Goal: Contribute content: Add original content to the website for others to see

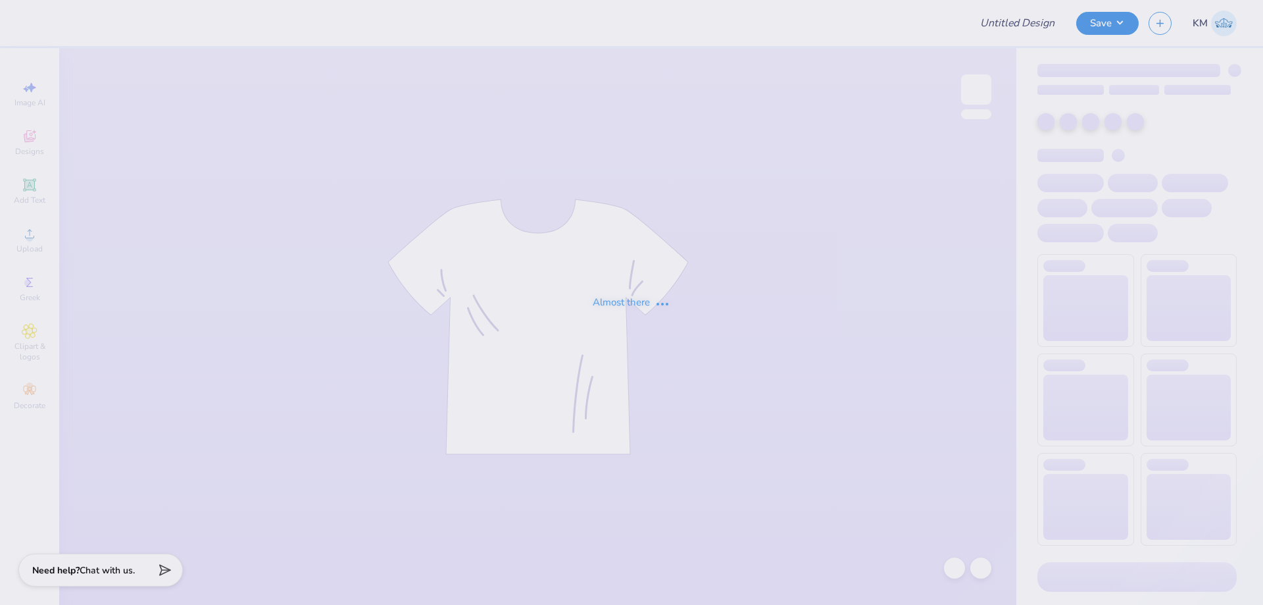
type input "disco hat aphi fam wknd"
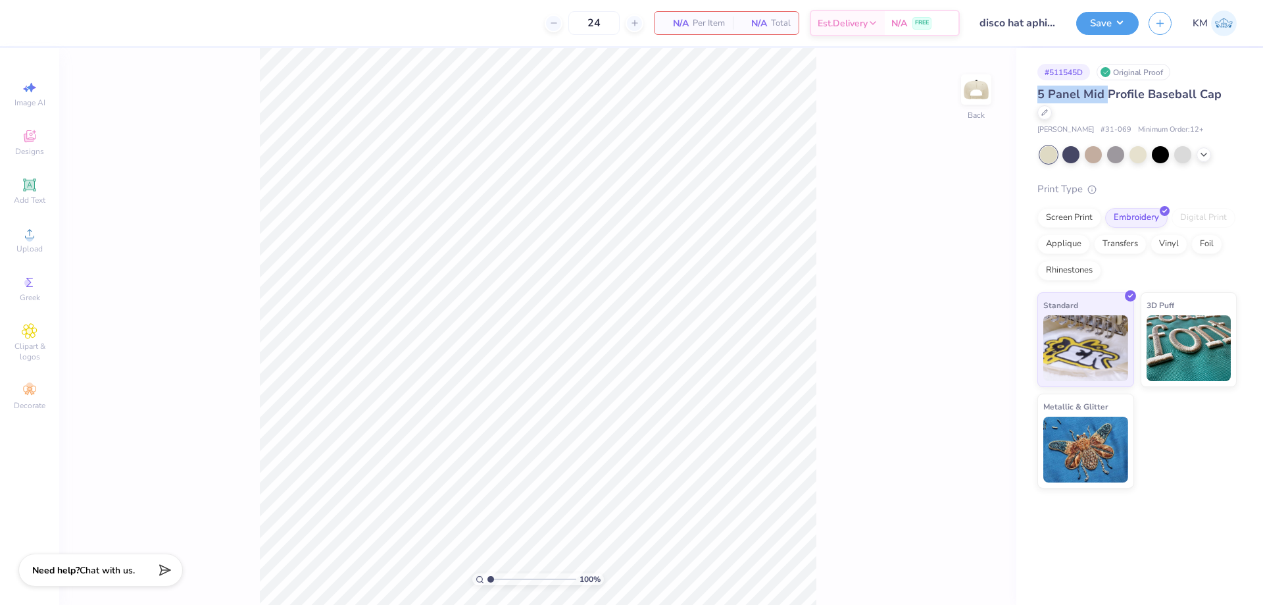
drag, startPoint x: 1039, startPoint y: 91, endPoint x: 1105, endPoint y: 98, distance: 66.1
click at [1105, 98] on span "5 Panel Mid Profile Baseball Cap" at bounding box center [1130, 94] width 184 height 16
copy span "5 Panel Mid"
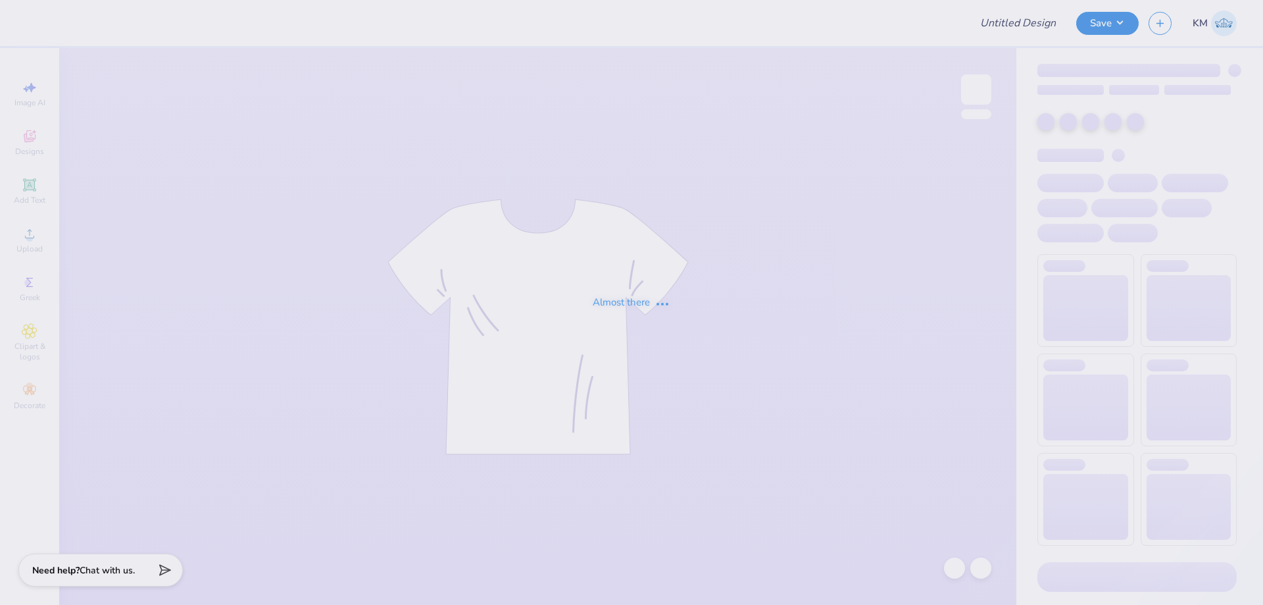
type input "Bance F25"
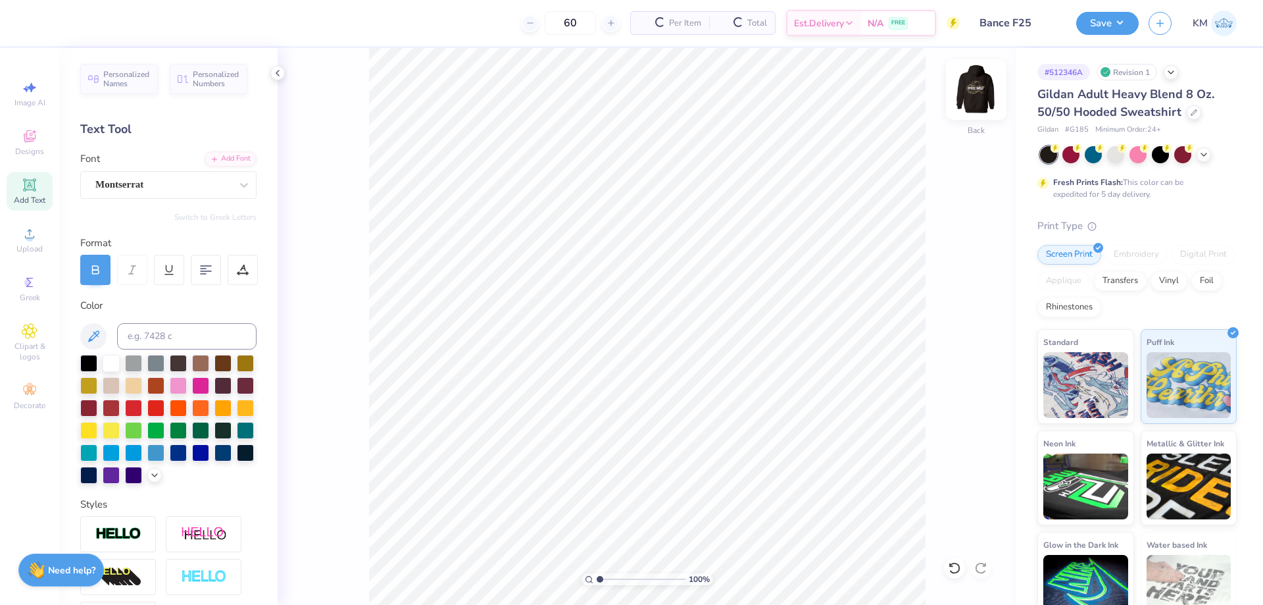
click at [966, 82] on img at bounding box center [976, 89] width 53 height 53
click at [976, 101] on img at bounding box center [976, 89] width 53 height 53
click at [38, 229] on div "Upload" at bounding box center [30, 239] width 46 height 39
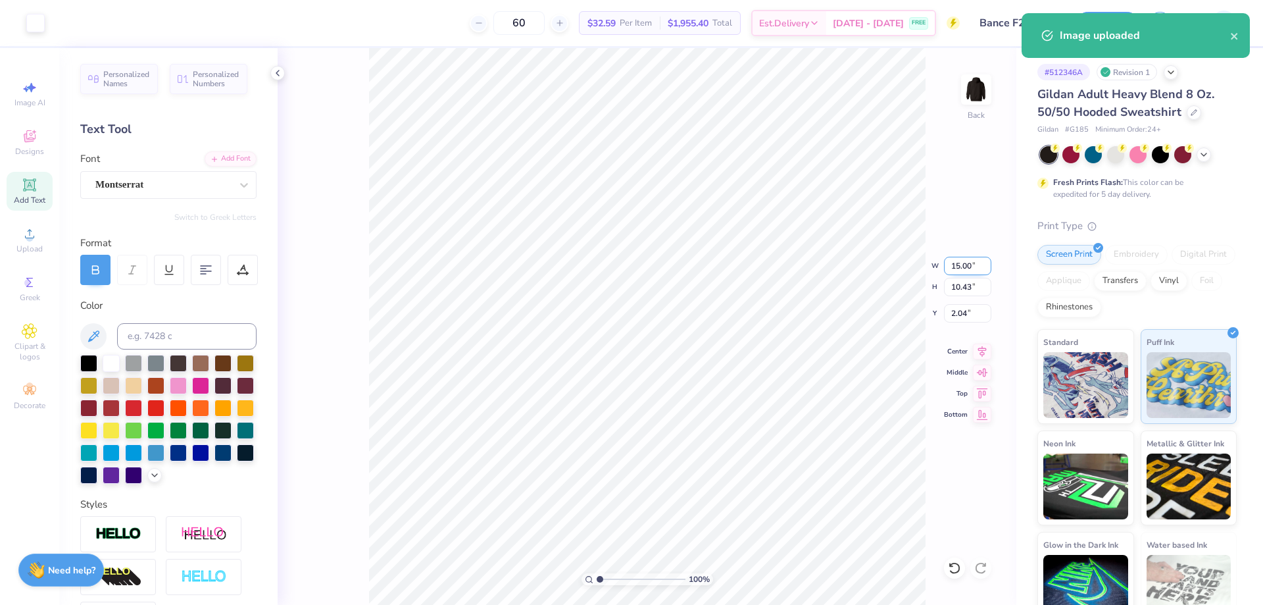
click at [960, 263] on input "15.00" at bounding box center [967, 266] width 47 height 18
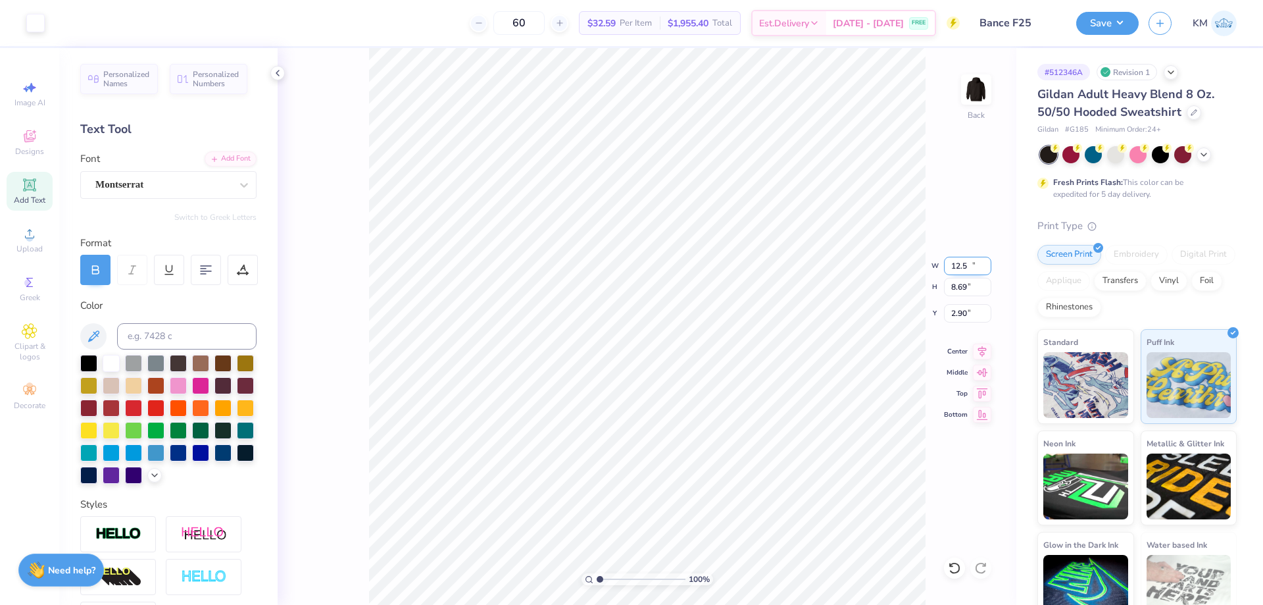
type input "12.50"
type input "8.69"
click at [957, 289] on input "8.69" at bounding box center [967, 287] width 47 height 18
click at [963, 311] on input "2.90" at bounding box center [967, 313] width 47 height 18
type input "3.00"
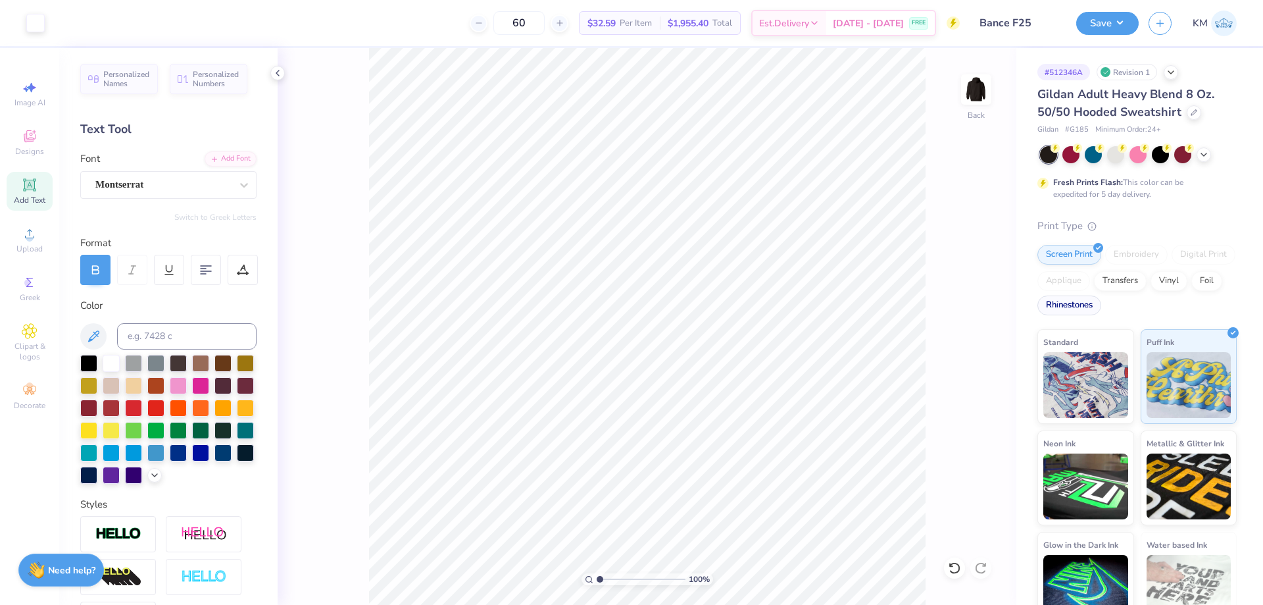
scroll to position [22, 0]
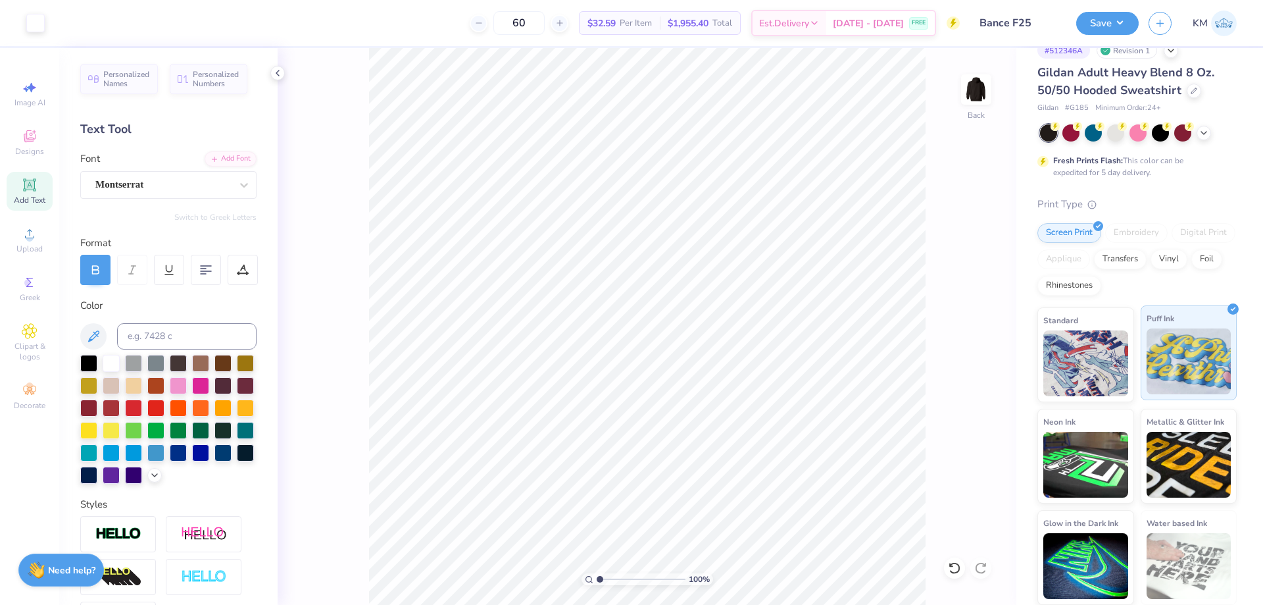
click at [1170, 347] on img at bounding box center [1189, 361] width 85 height 66
click at [34, 238] on icon at bounding box center [30, 234] width 16 height 16
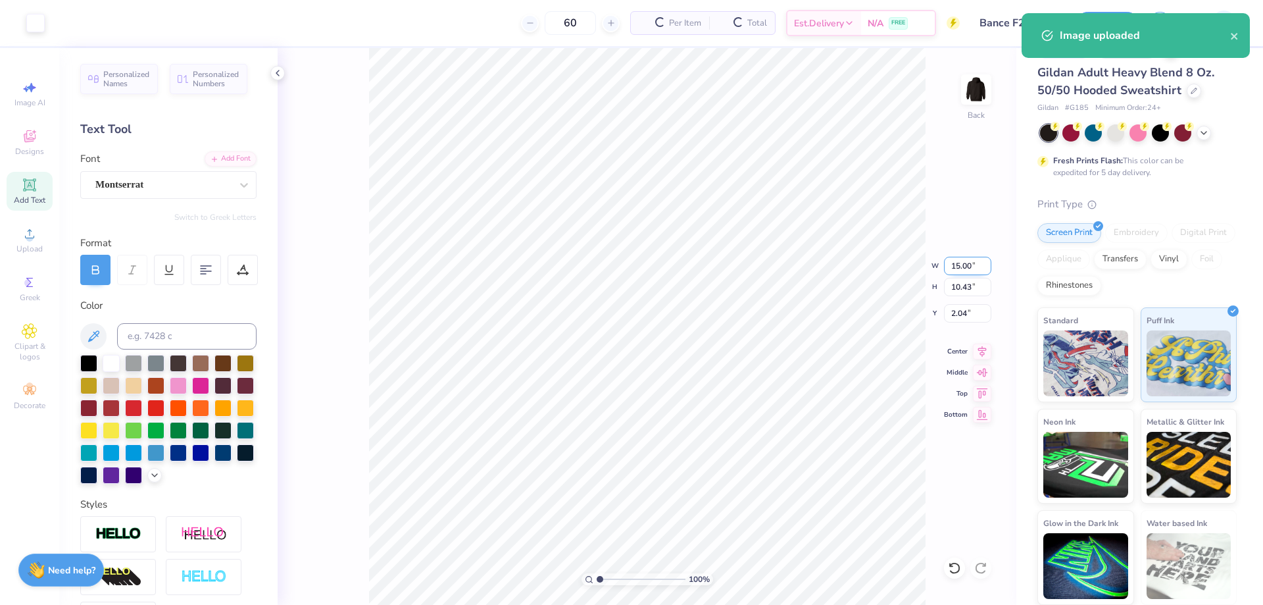
click at [961, 269] on input "15.00" at bounding box center [967, 266] width 47 height 18
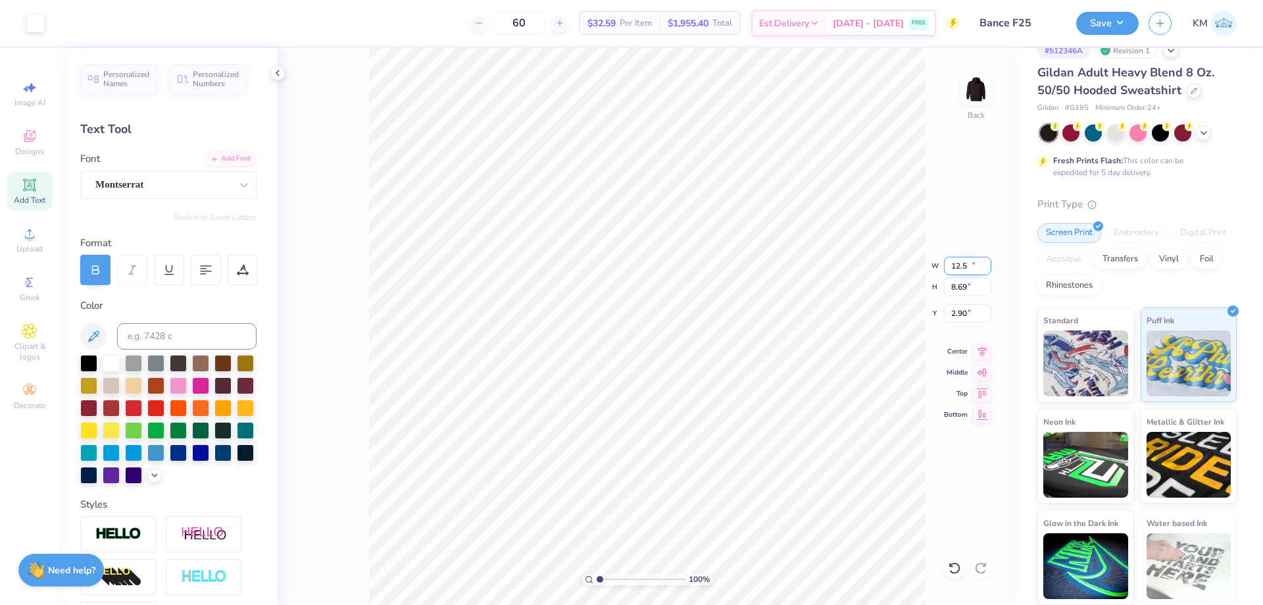
type input "12.50"
type input "8.69"
click at [962, 312] on input "2.90" at bounding box center [967, 313] width 47 height 18
type input "3.00"
click at [1102, 14] on button "Save" at bounding box center [1107, 21] width 63 height 23
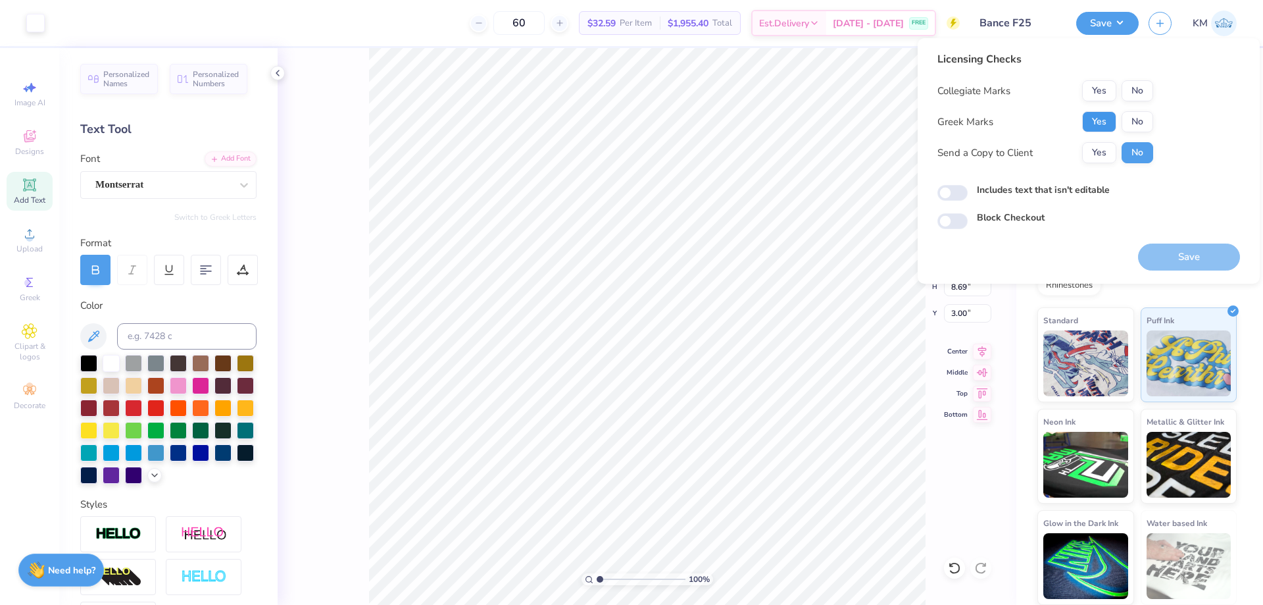
click at [1090, 128] on button "Yes" at bounding box center [1099, 121] width 34 height 21
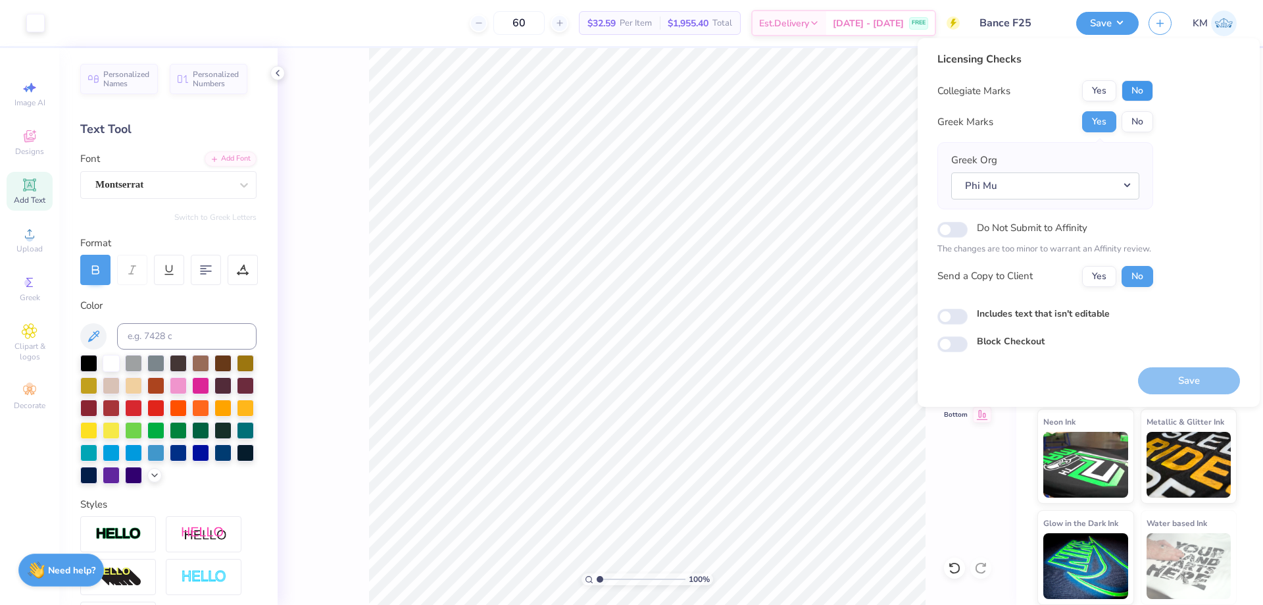
click at [1138, 95] on button "No" at bounding box center [1138, 90] width 32 height 21
click at [1105, 275] on button "Yes" at bounding box center [1099, 276] width 34 height 21
click at [1191, 367] on button "Save" at bounding box center [1189, 380] width 102 height 27
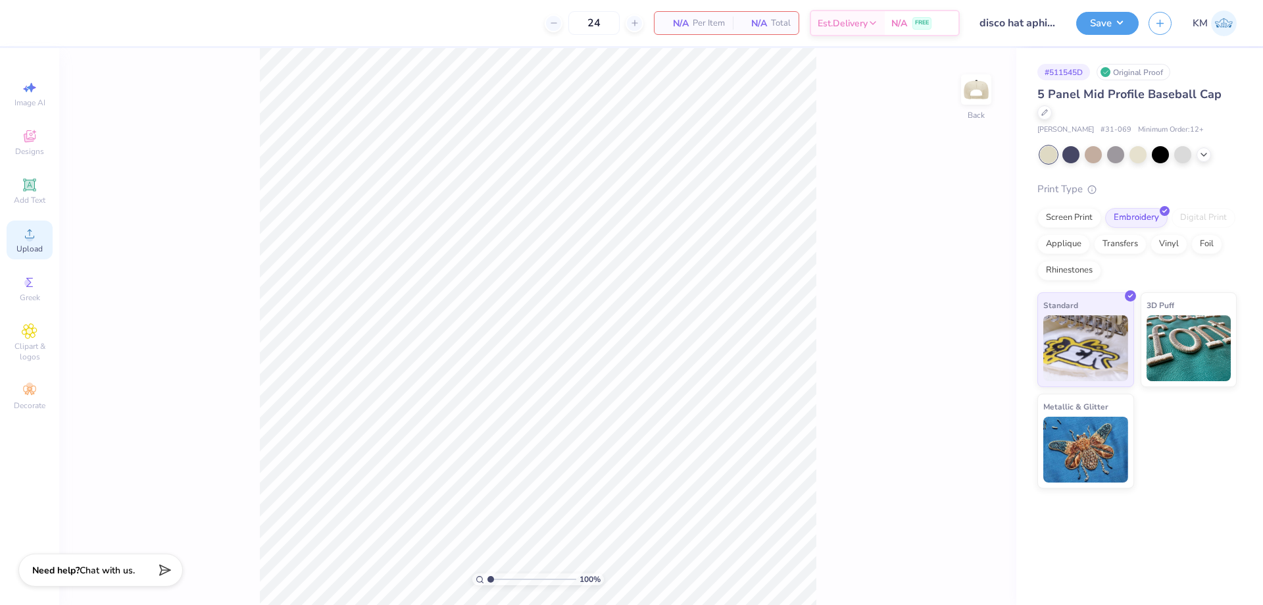
click at [39, 239] on div "Upload" at bounding box center [30, 239] width 46 height 39
click at [34, 141] on icon at bounding box center [30, 136] width 16 height 16
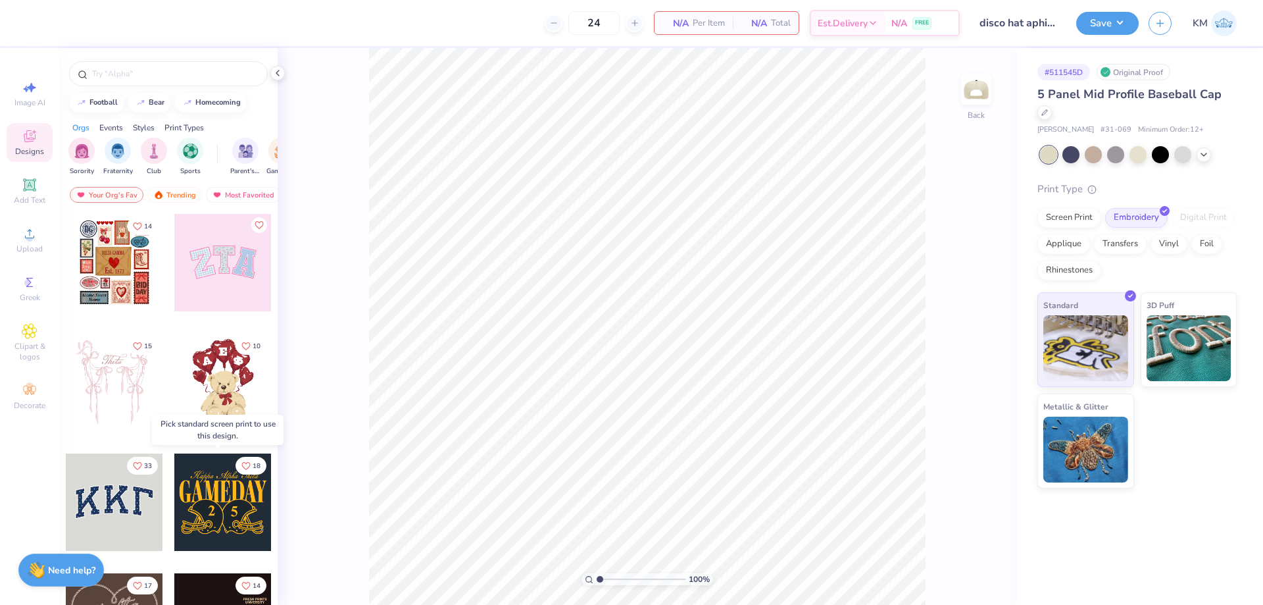
click at [211, 501] on div at bounding box center [222, 501] width 97 height 97
click at [124, 511] on div at bounding box center [114, 501] width 97 height 97
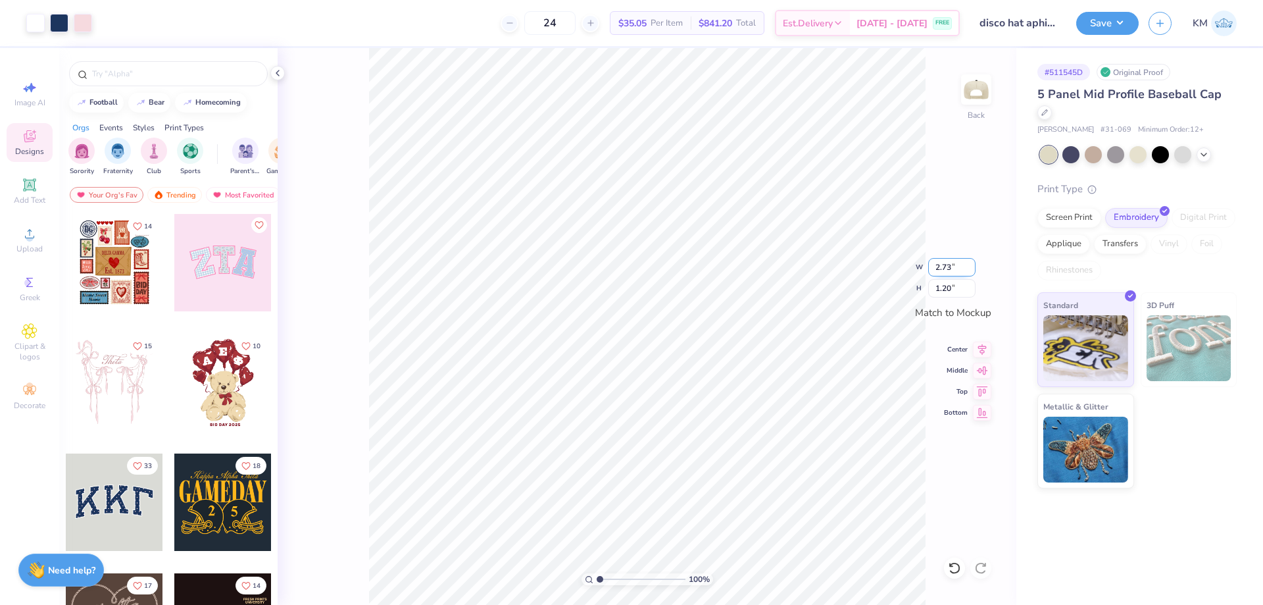
click at [918, 267] on div "100 % Back W 2.73 2.73 " H 1.20 1.20 " Match to [GEOGRAPHIC_DATA] Middle Top Bo…" at bounding box center [647, 326] width 739 height 557
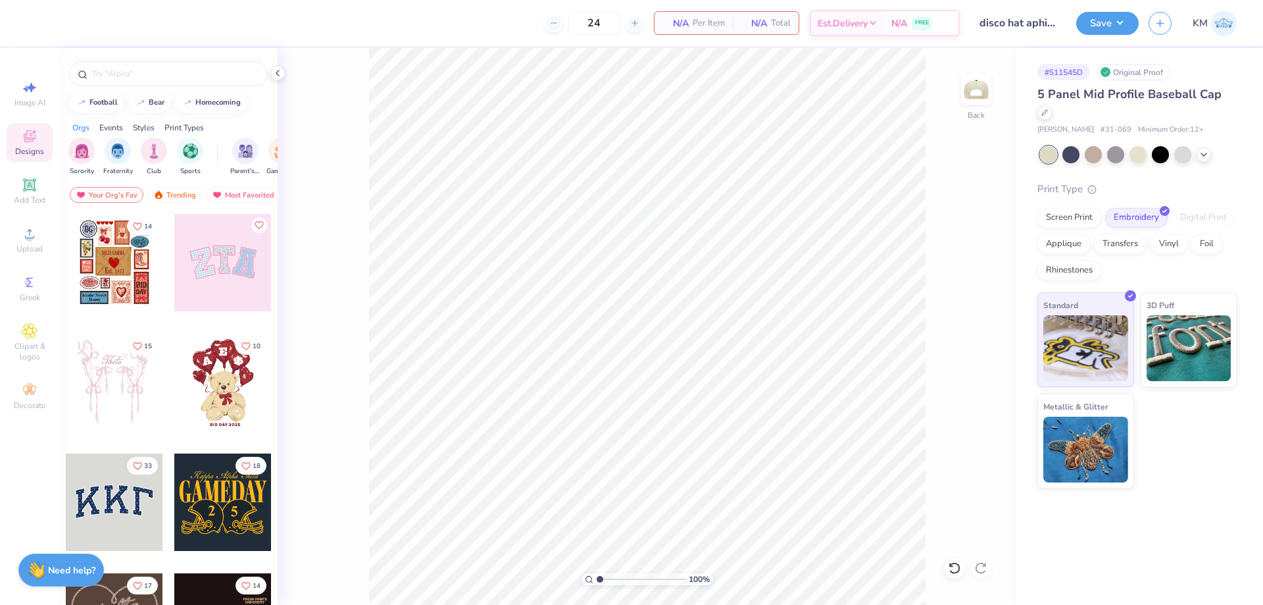
click at [88, 511] on div at bounding box center [114, 501] width 97 height 97
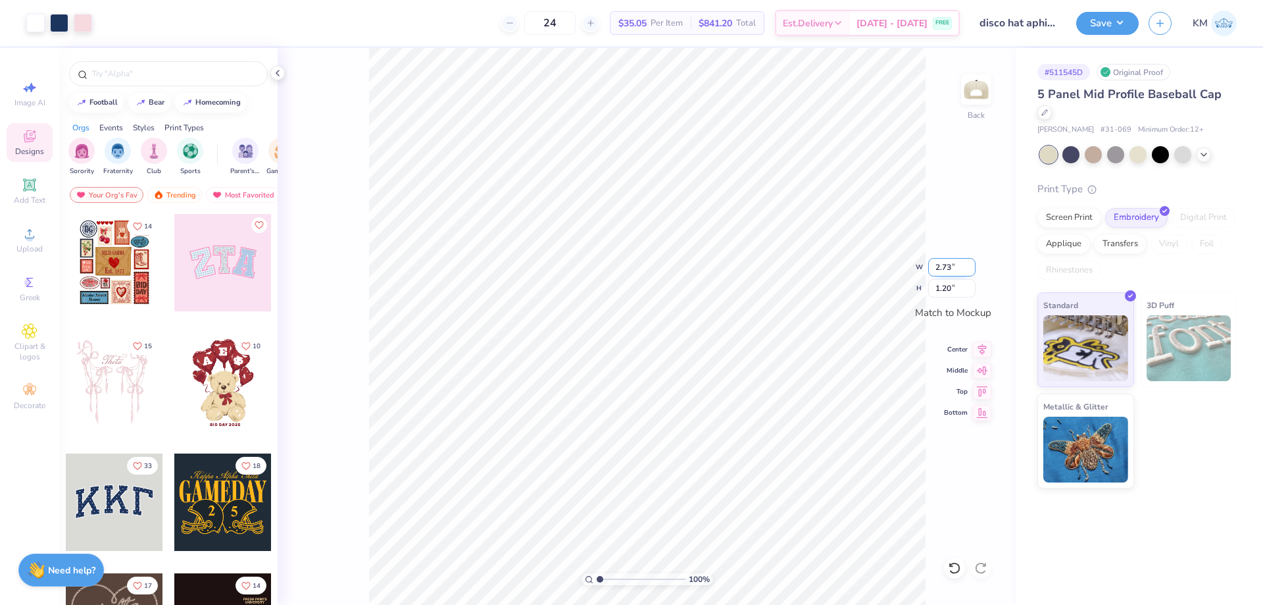
click at [937, 268] on input "2.73" at bounding box center [951, 267] width 47 height 18
type input "3"
type input "5.00"
type input "2.20"
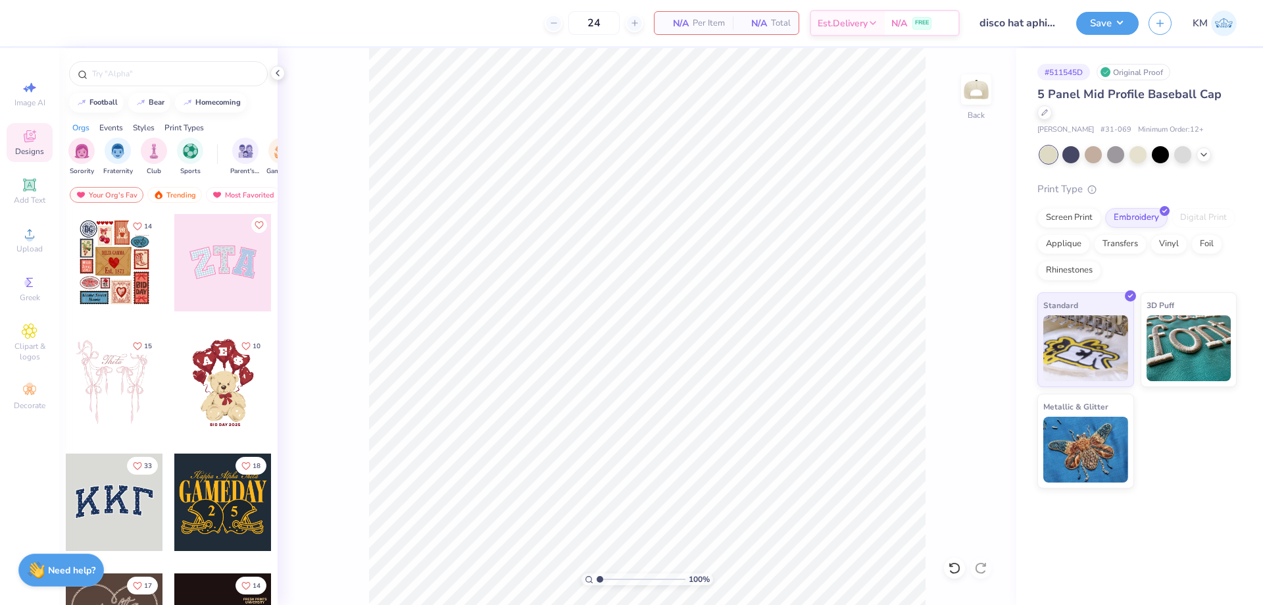
click at [74, 492] on div at bounding box center [114, 501] width 97 height 97
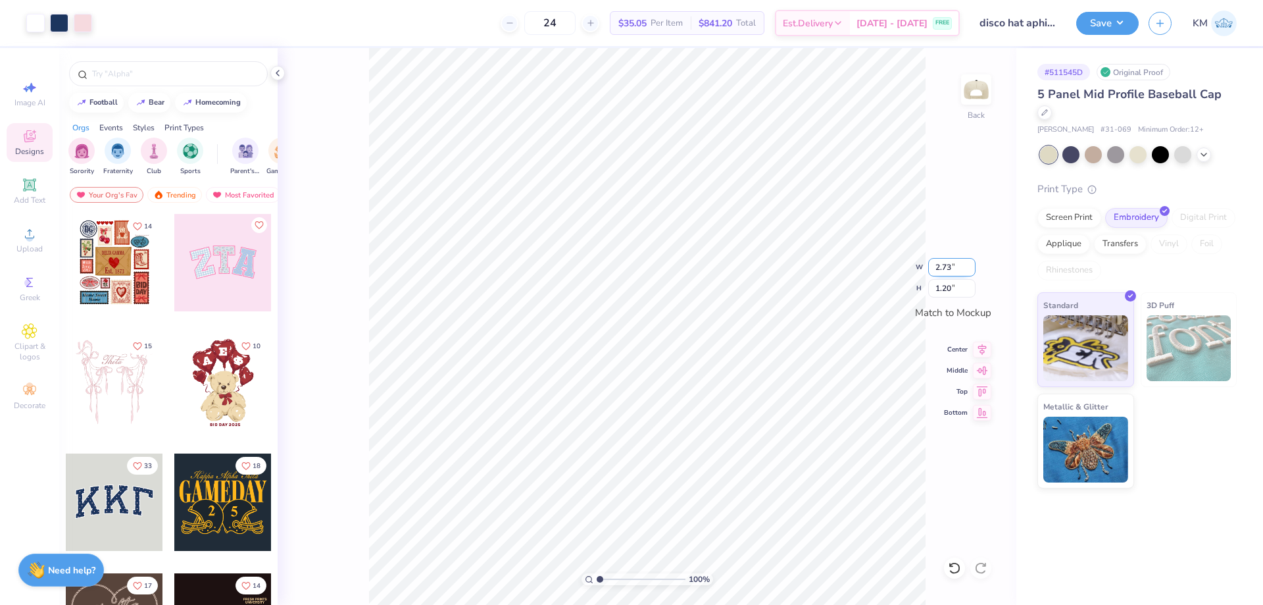
click at [937, 269] on input "2.73" at bounding box center [951, 267] width 47 height 18
type input "3"
type input "5.00"
type input "2.20"
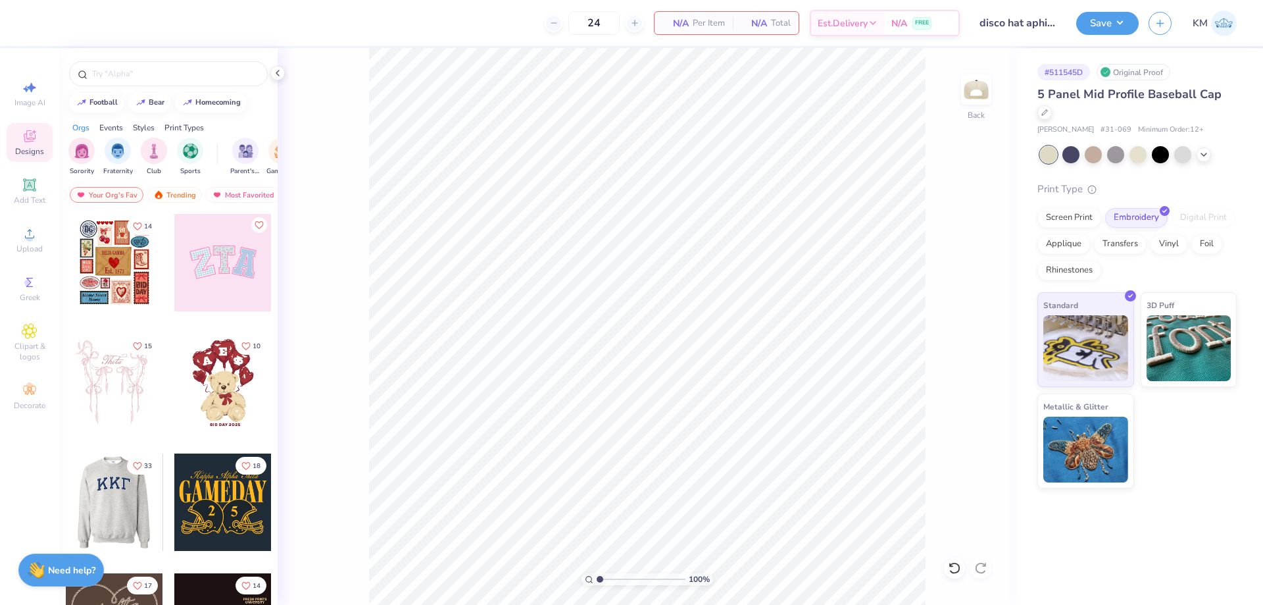
click at [118, 484] on div at bounding box center [114, 501] width 292 height 97
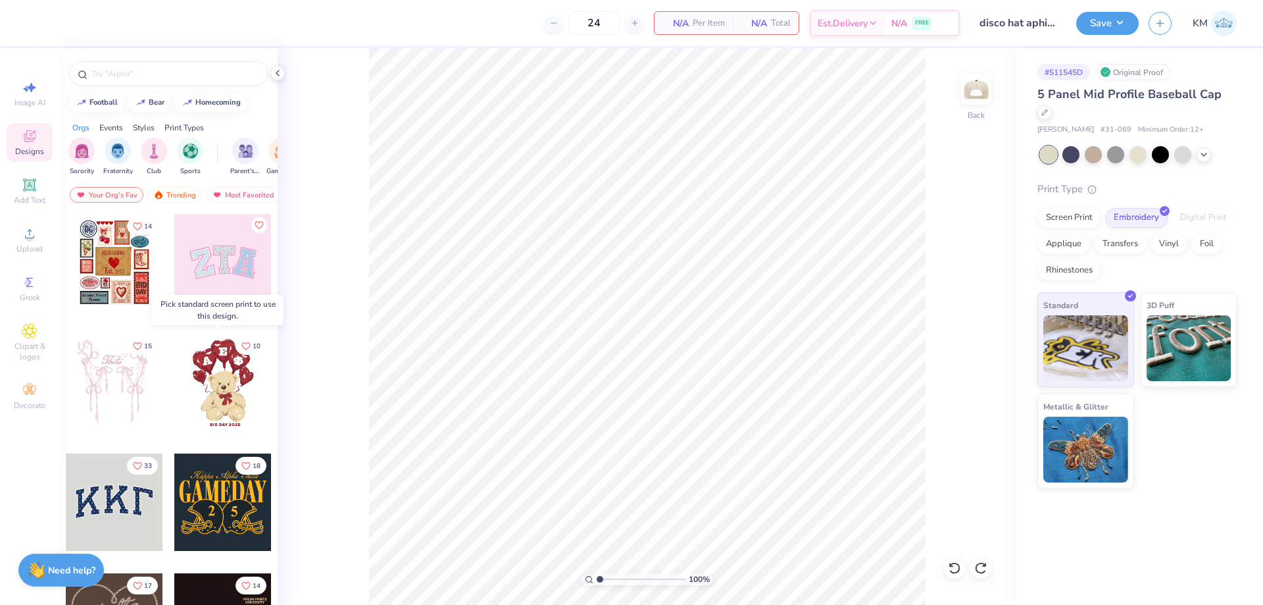
click at [231, 386] on div at bounding box center [222, 382] width 97 height 97
click at [219, 388] on div at bounding box center [222, 382] width 97 height 97
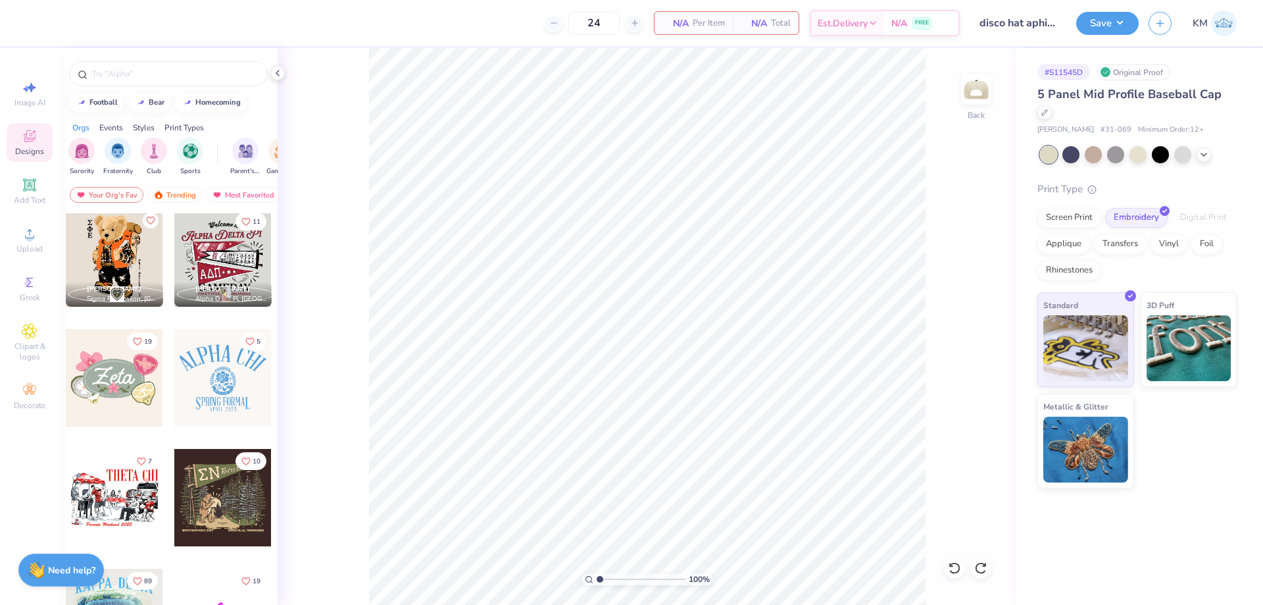
scroll to position [724, 0]
click at [118, 391] on div at bounding box center [114, 376] width 292 height 97
click at [36, 249] on span "Upload" at bounding box center [29, 248] width 26 height 11
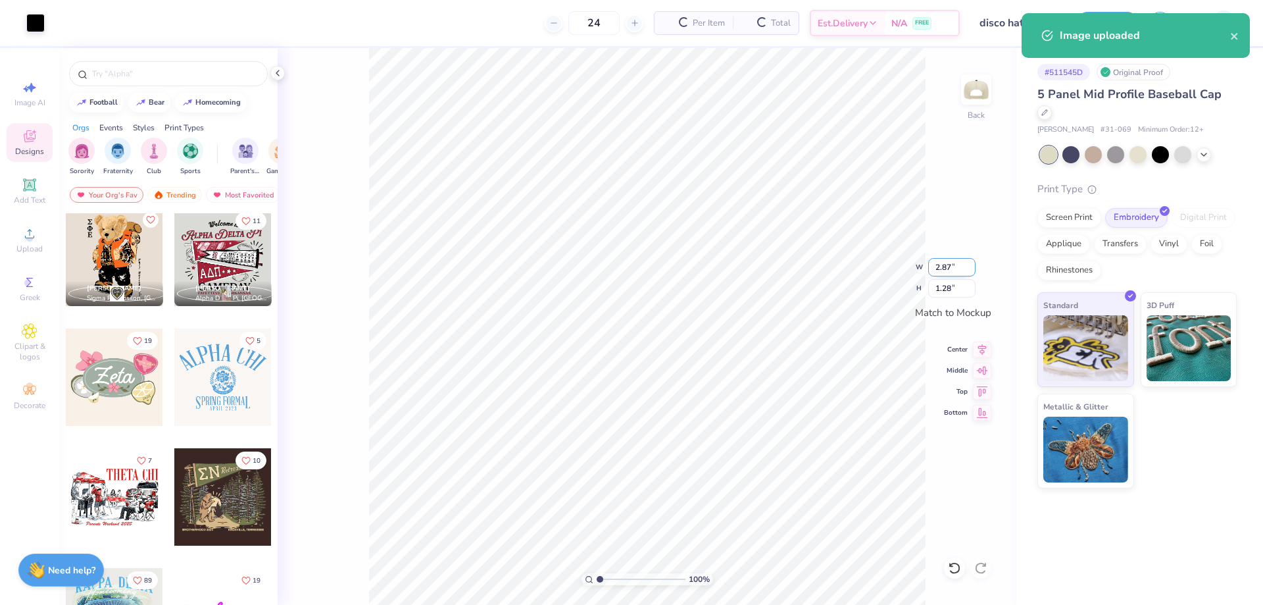
click at [948, 269] on input "2.87" at bounding box center [951, 267] width 47 height 18
type input "5.00"
type input "2.23"
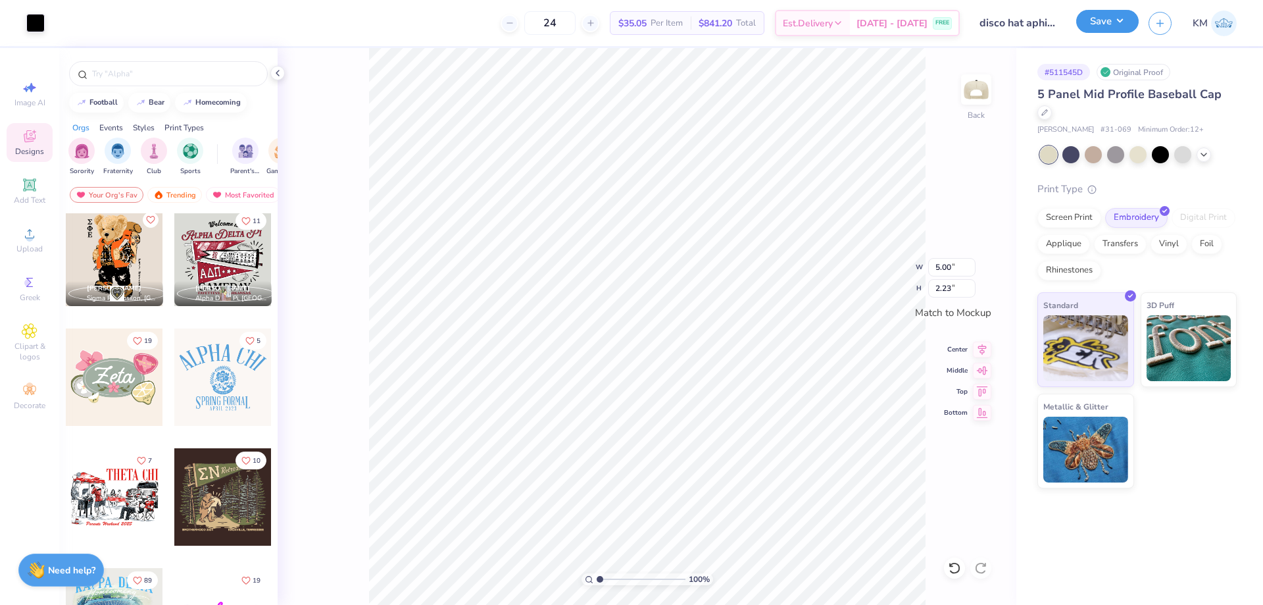
click at [1093, 19] on button "Save" at bounding box center [1107, 21] width 63 height 23
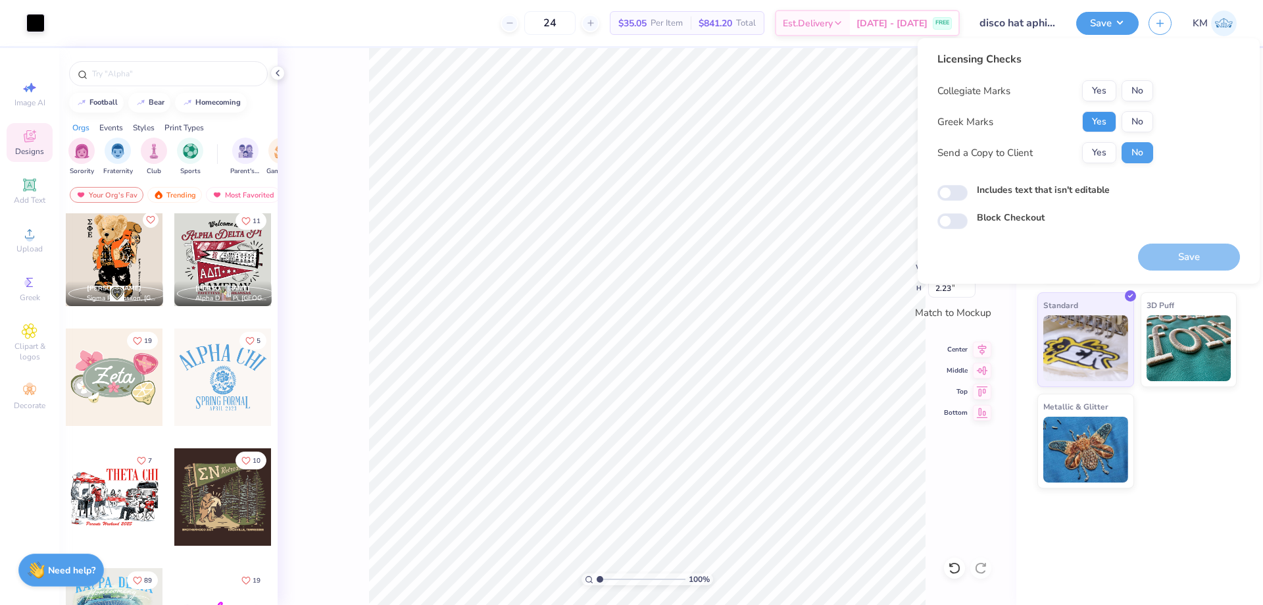
click at [1087, 126] on button "Yes" at bounding box center [1099, 121] width 34 height 21
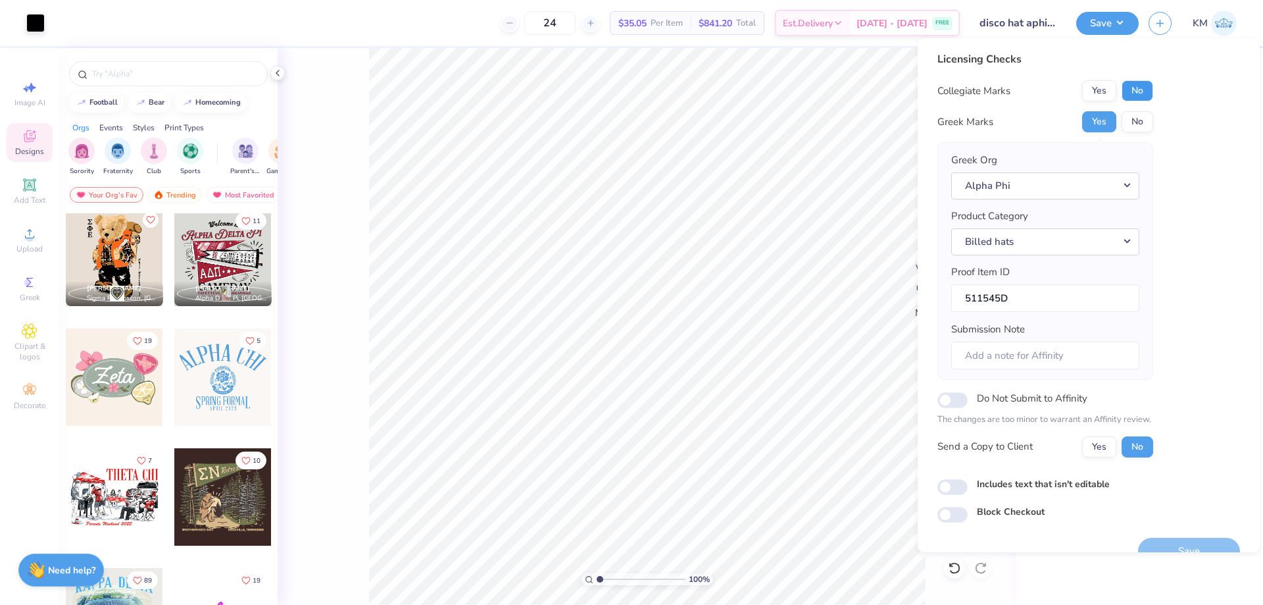
click at [1135, 95] on button "No" at bounding box center [1138, 90] width 32 height 21
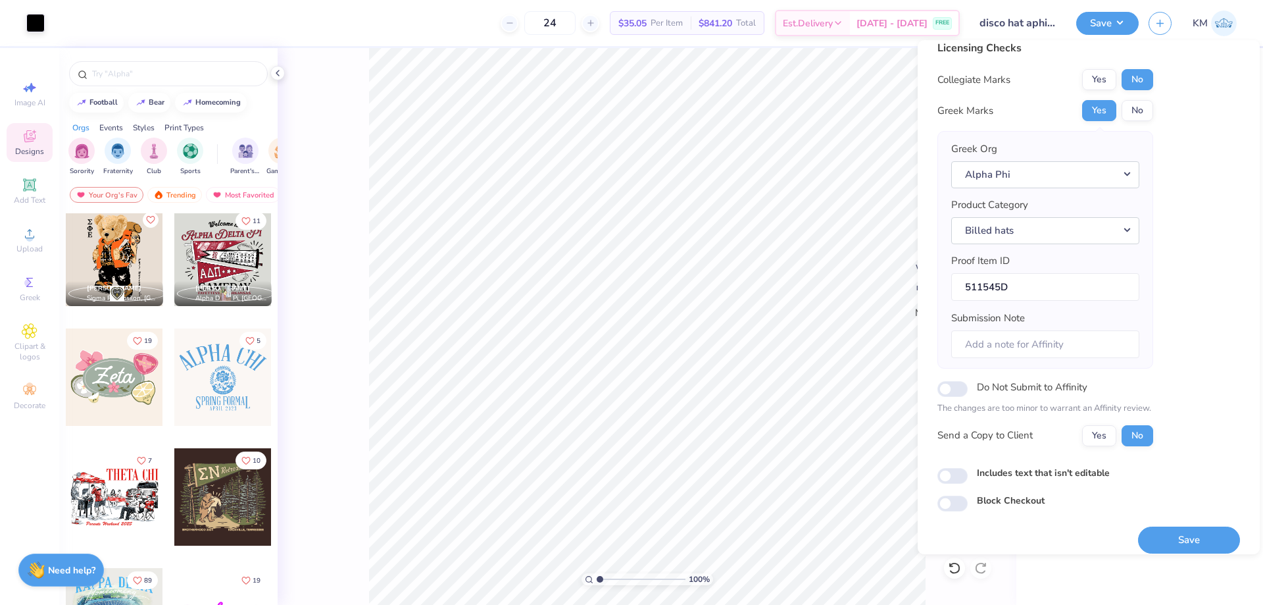
scroll to position [25, 0]
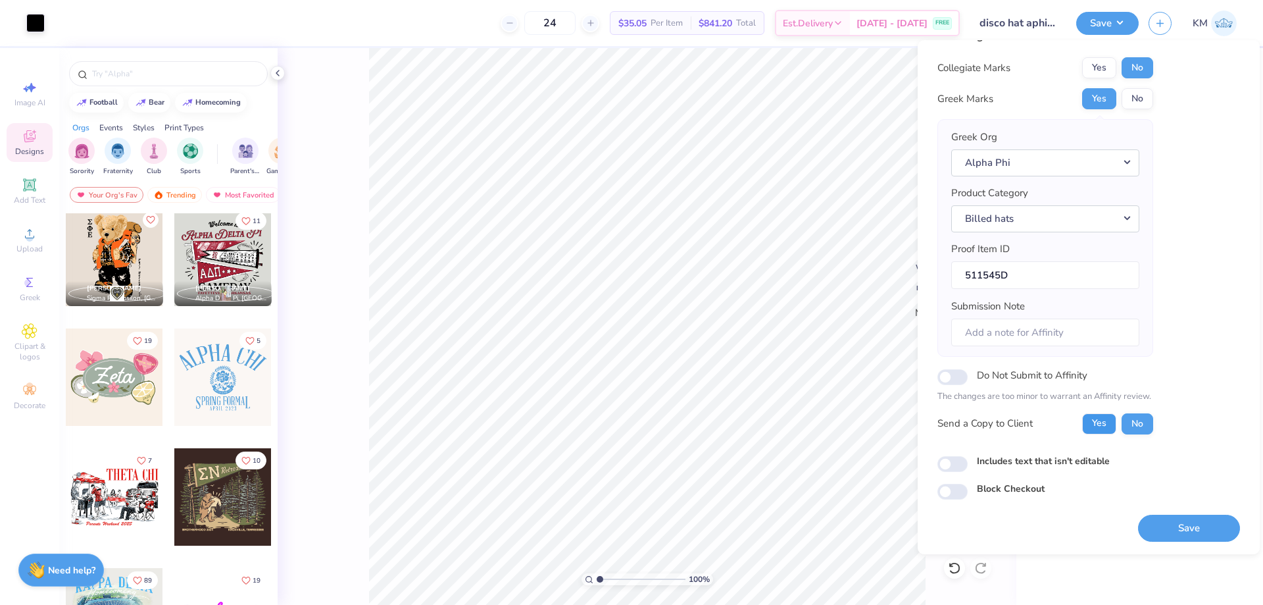
click at [1099, 428] on button "Yes" at bounding box center [1099, 423] width 34 height 21
click at [1157, 524] on button "Save" at bounding box center [1189, 527] width 102 height 27
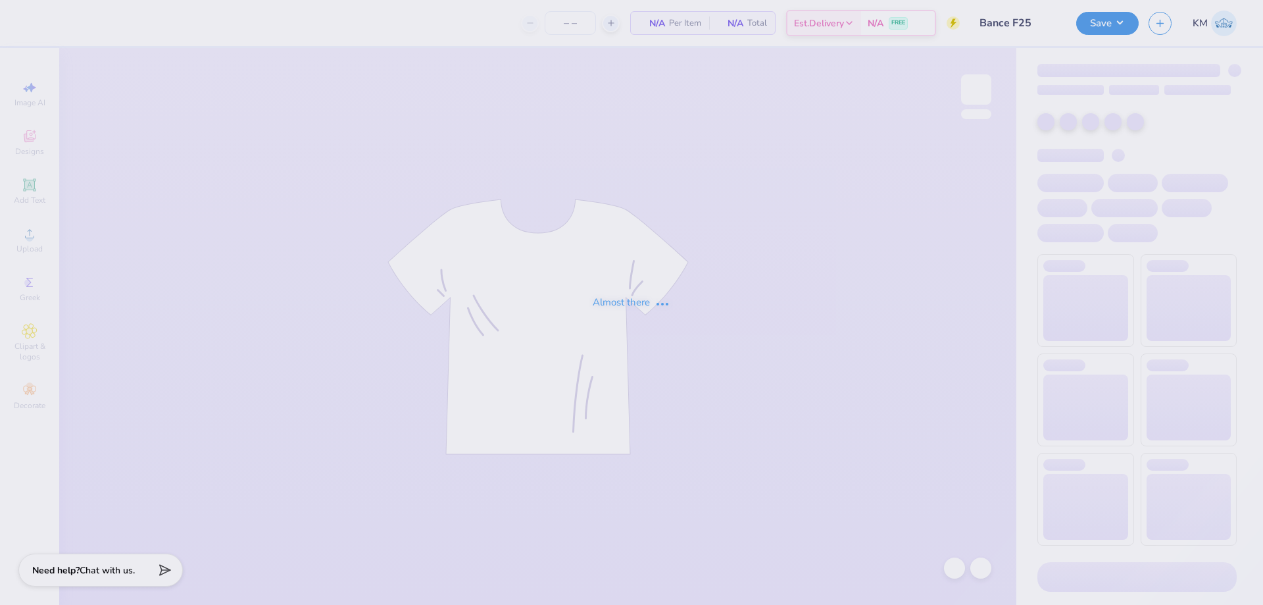
type input "60"
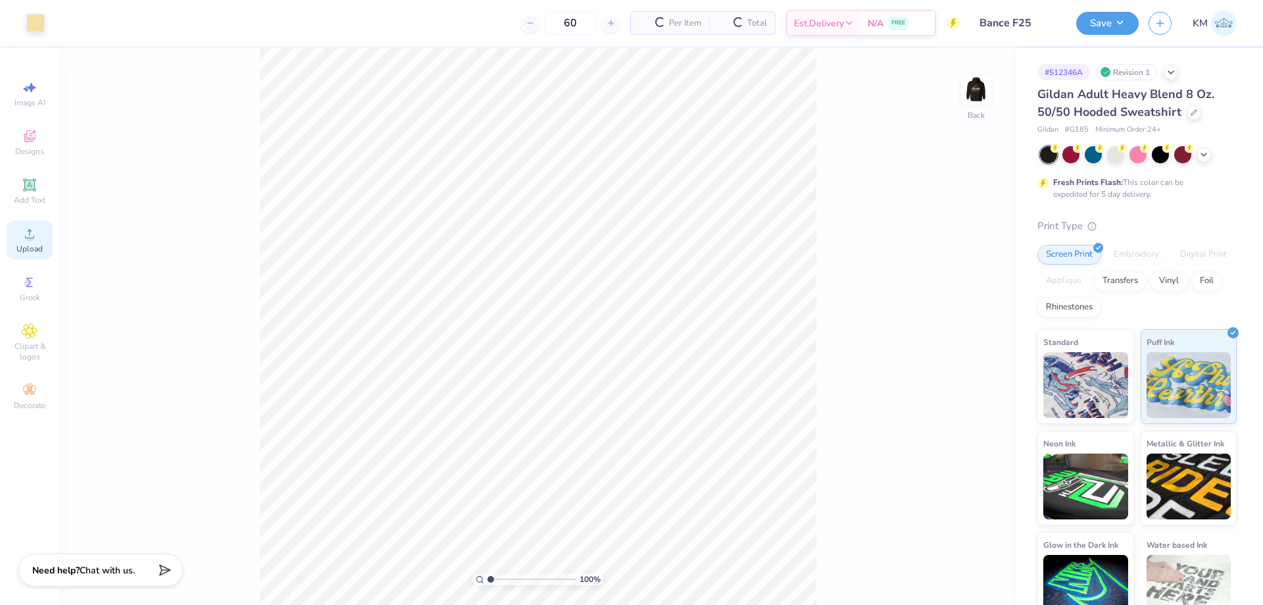
click at [32, 236] on circle at bounding box center [29, 237] width 7 height 7
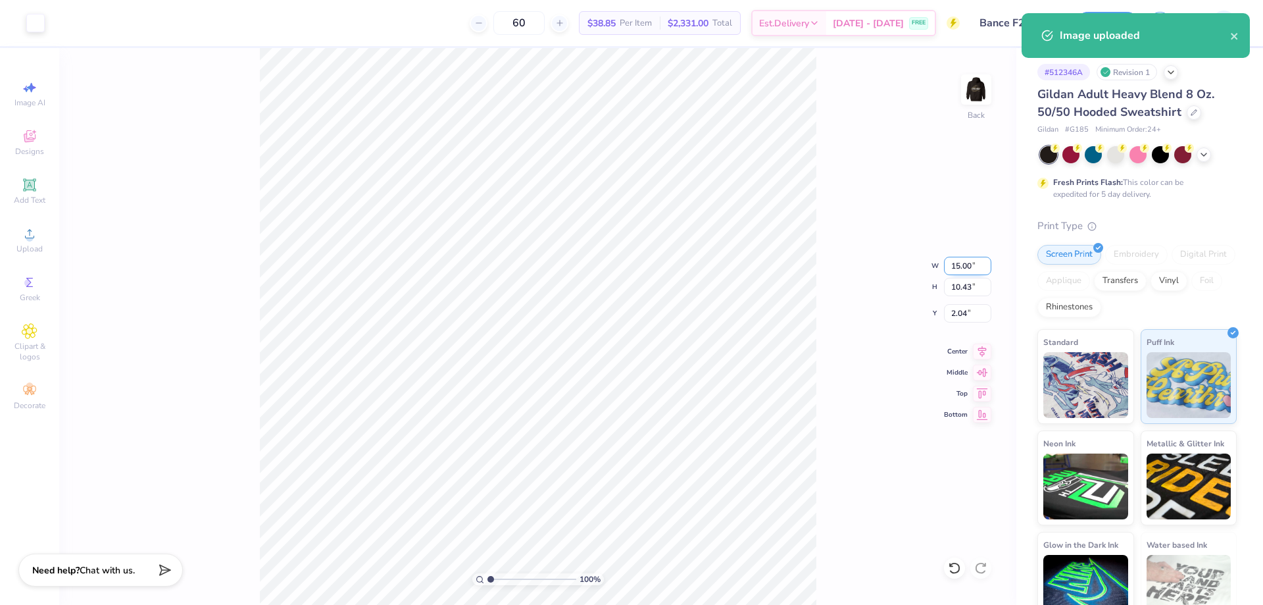
click at [949, 265] on input "15.00" at bounding box center [967, 266] width 47 height 18
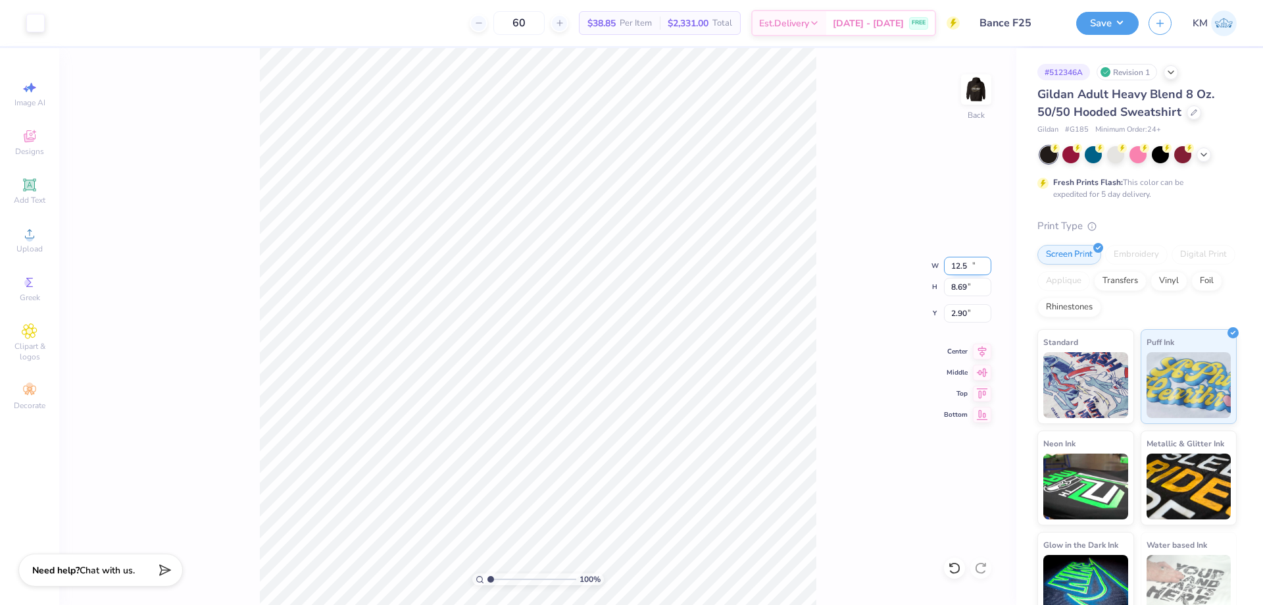
type input "12.50"
type input "8.69"
type input "2.90"
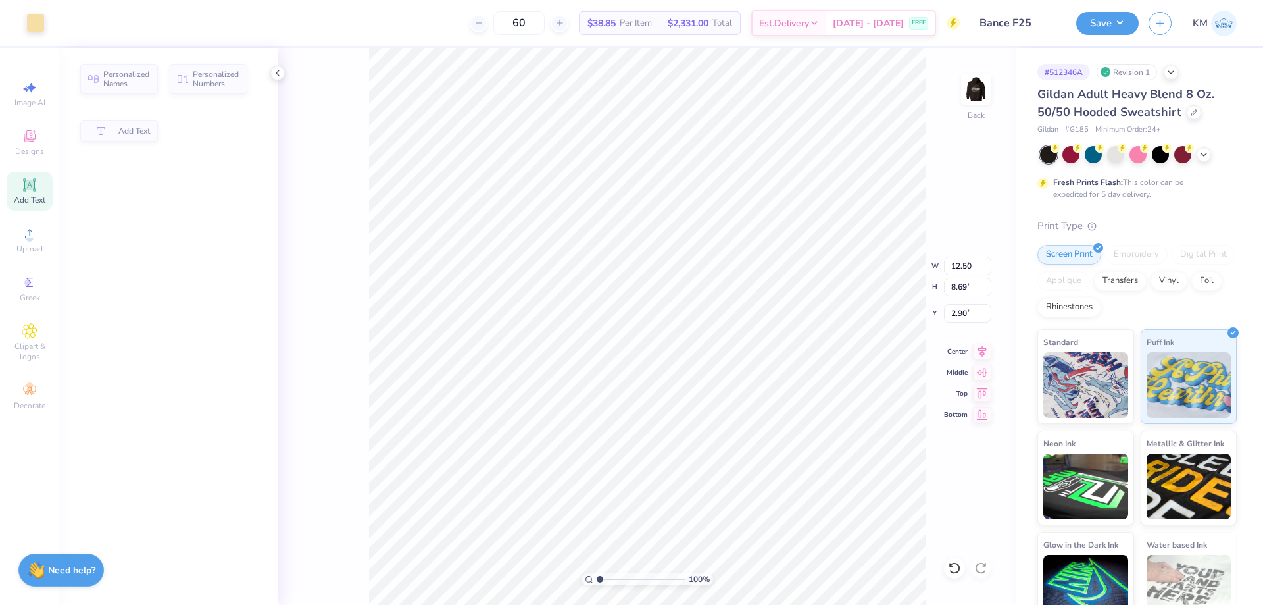
type input "3.50"
type input "0.67"
type input "3.00"
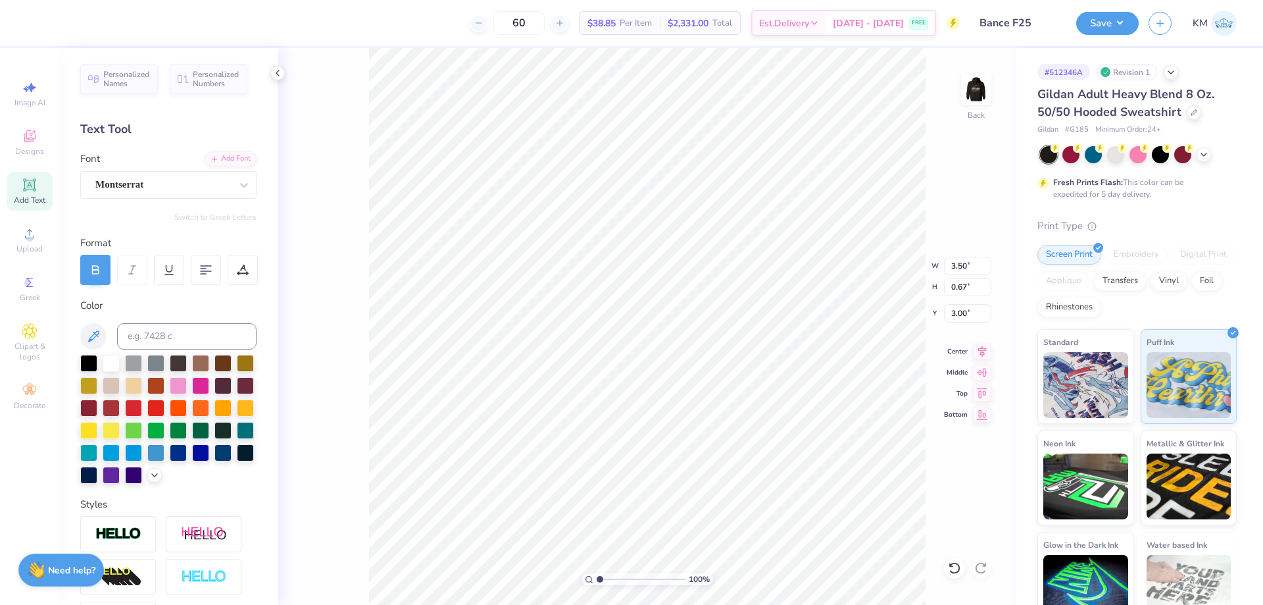
type input "12.50"
type input "8.69"
type input "4.28"
click at [955, 308] on input "4.28" at bounding box center [967, 313] width 47 height 18
type input "3.00"
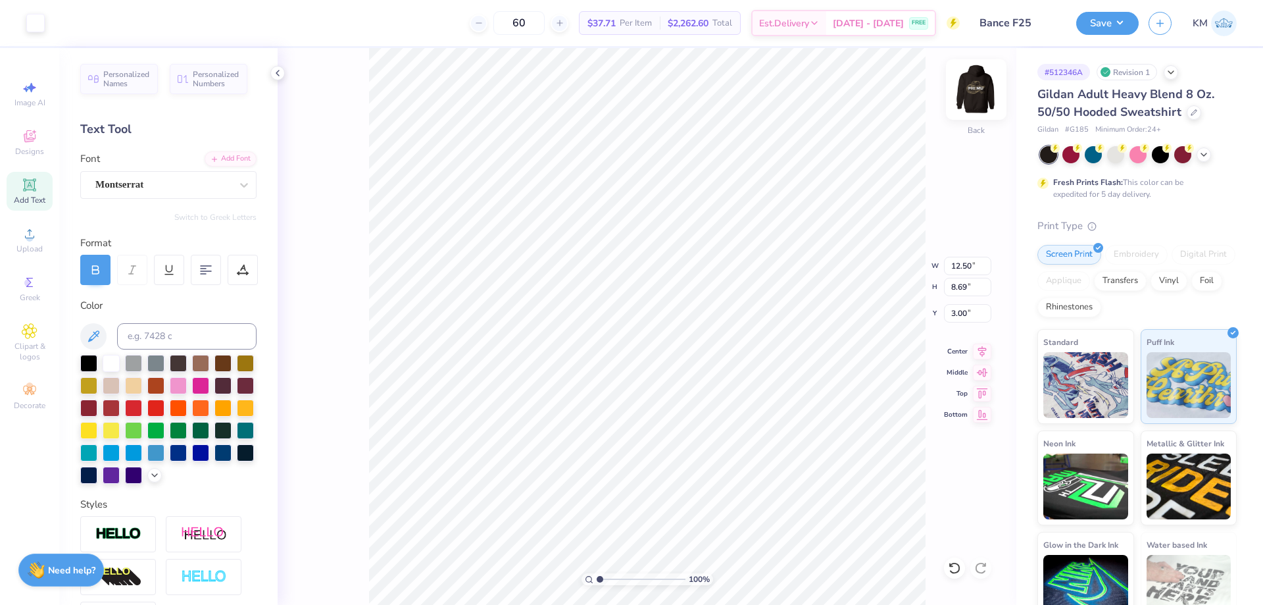
click at [975, 95] on img at bounding box center [976, 89] width 53 height 53
click at [968, 97] on img at bounding box center [976, 89] width 53 height 53
click at [1099, 29] on button "Save" at bounding box center [1107, 21] width 63 height 23
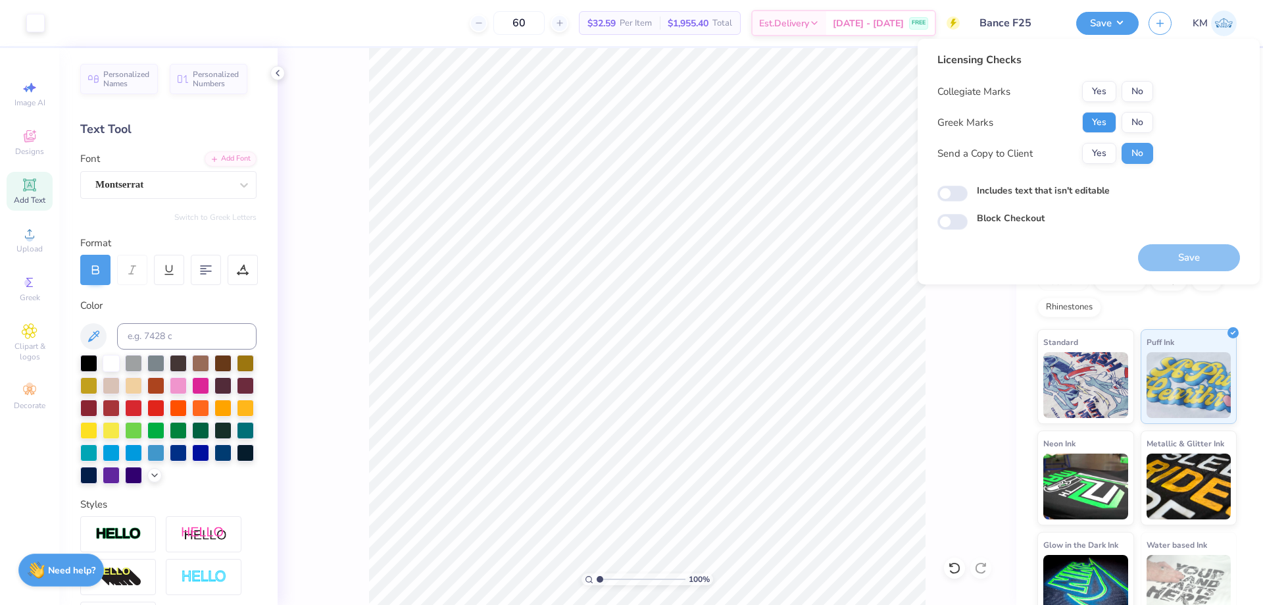
click at [1102, 119] on button "Yes" at bounding box center [1099, 122] width 34 height 21
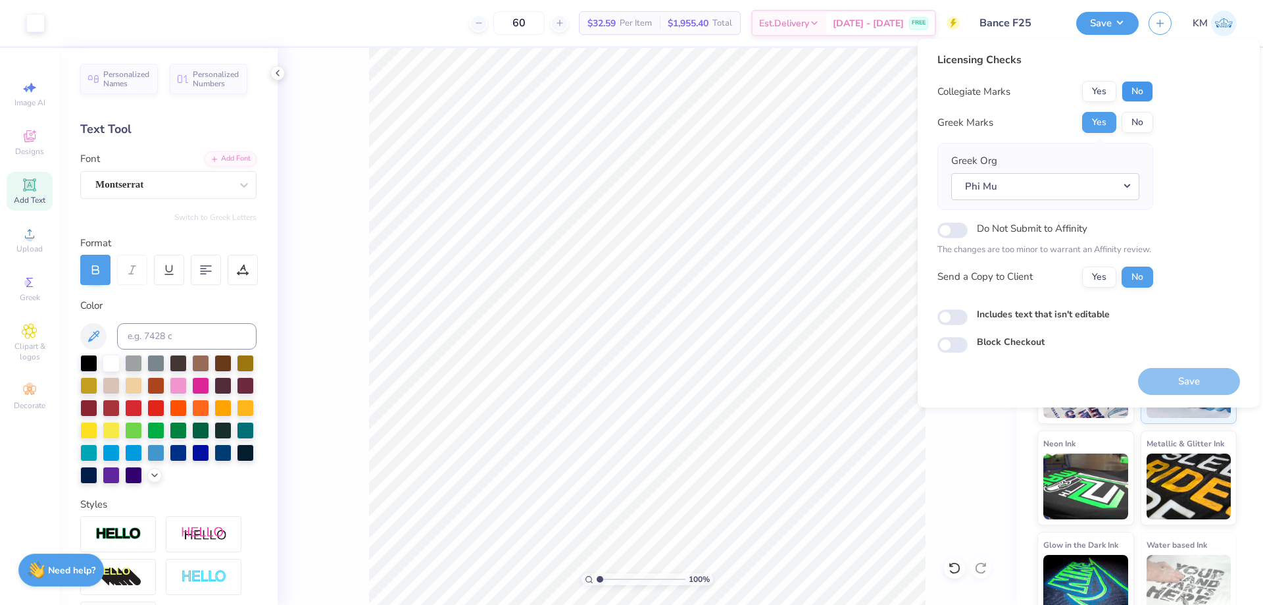
click at [1134, 96] on button "No" at bounding box center [1138, 91] width 32 height 21
click at [1103, 274] on button "Yes" at bounding box center [1099, 276] width 34 height 21
click at [1165, 380] on button "Save" at bounding box center [1189, 381] width 102 height 27
